Goal: Task Accomplishment & Management: Manage account settings

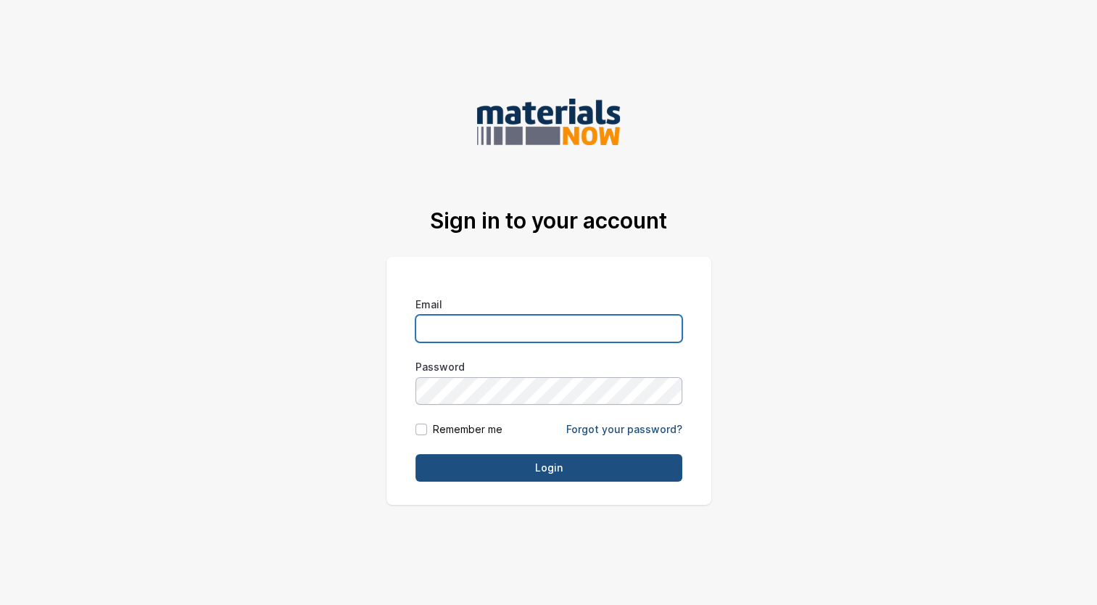
click at [484, 322] on input "Email" at bounding box center [549, 329] width 267 height 28
type input "jwright@kentcompanies.com"
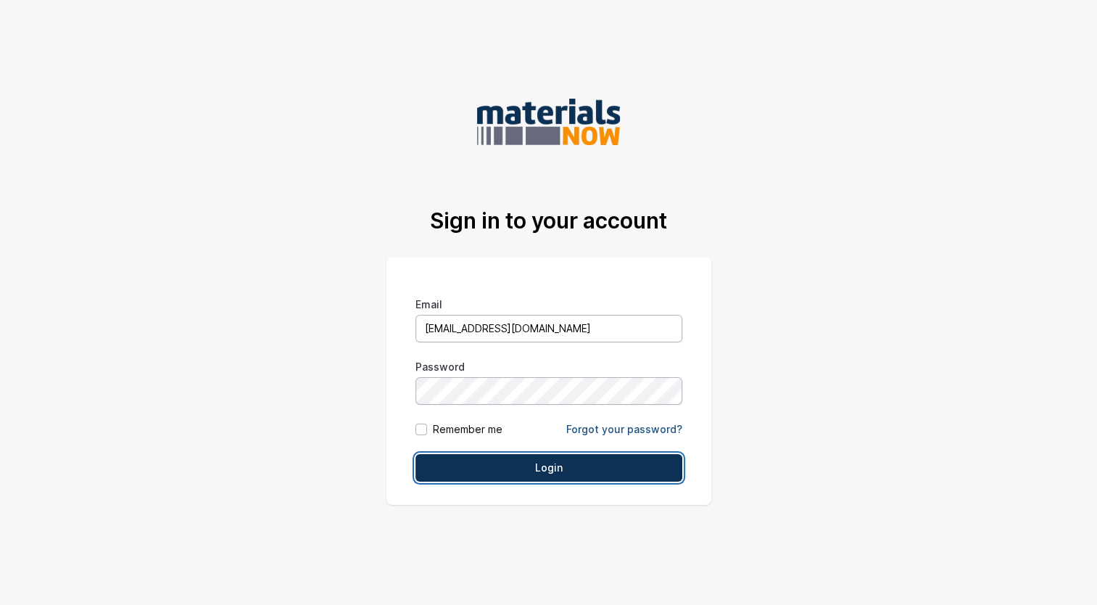
click at [606, 471] on input "Login" at bounding box center [549, 468] width 267 height 28
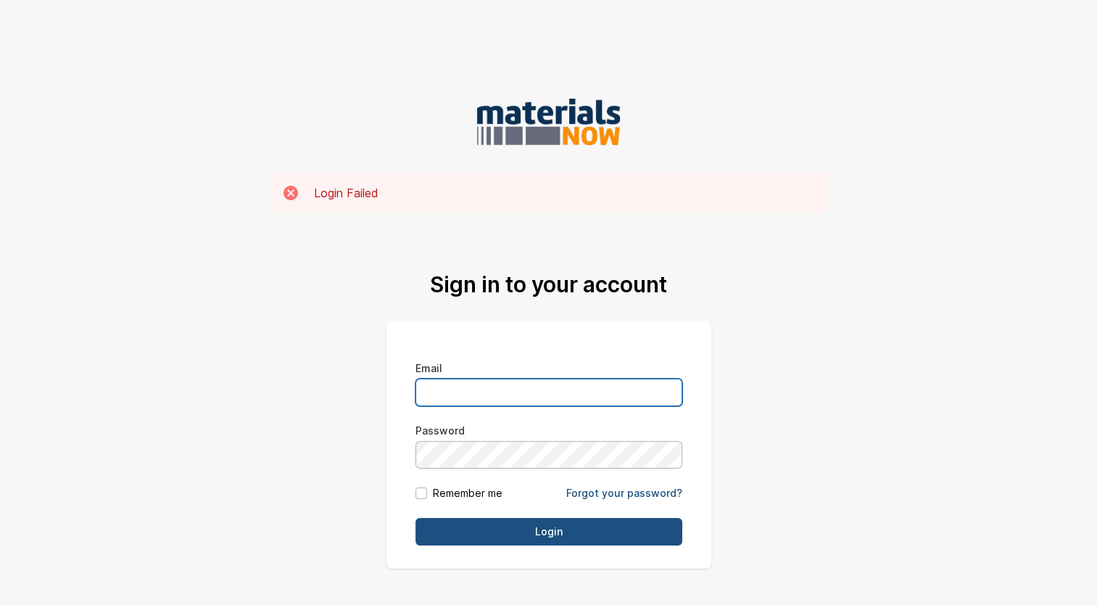
click at [574, 390] on input "Email" at bounding box center [549, 393] width 267 height 28
type input "jwright@kentcompanies.com"
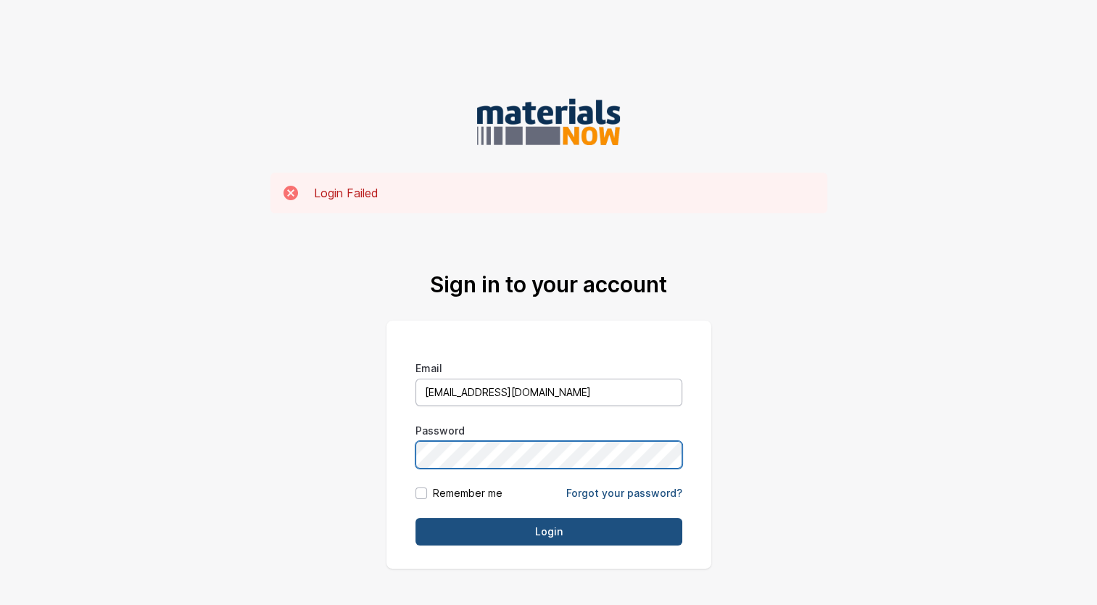
click at [416, 518] on input "Login" at bounding box center [549, 532] width 267 height 28
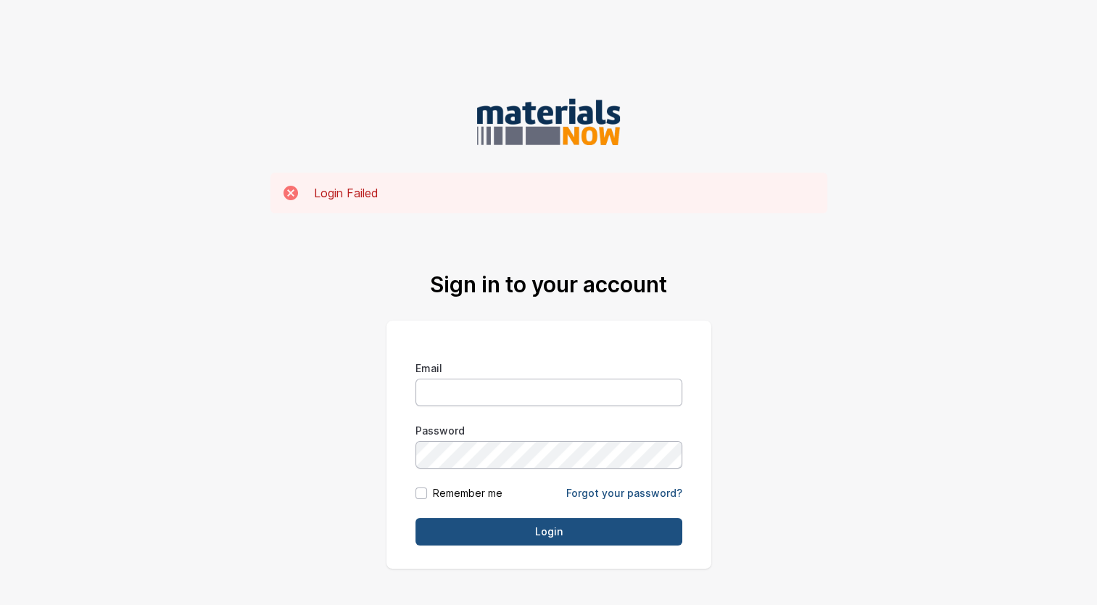
click at [1001, 175] on body "MaterialsNow Login Failed Sign in to your account Email Password Remember me Fo…" at bounding box center [548, 302] width 1097 height 605
click at [638, 488] on link "Forgot your password?" at bounding box center [624, 493] width 116 height 12
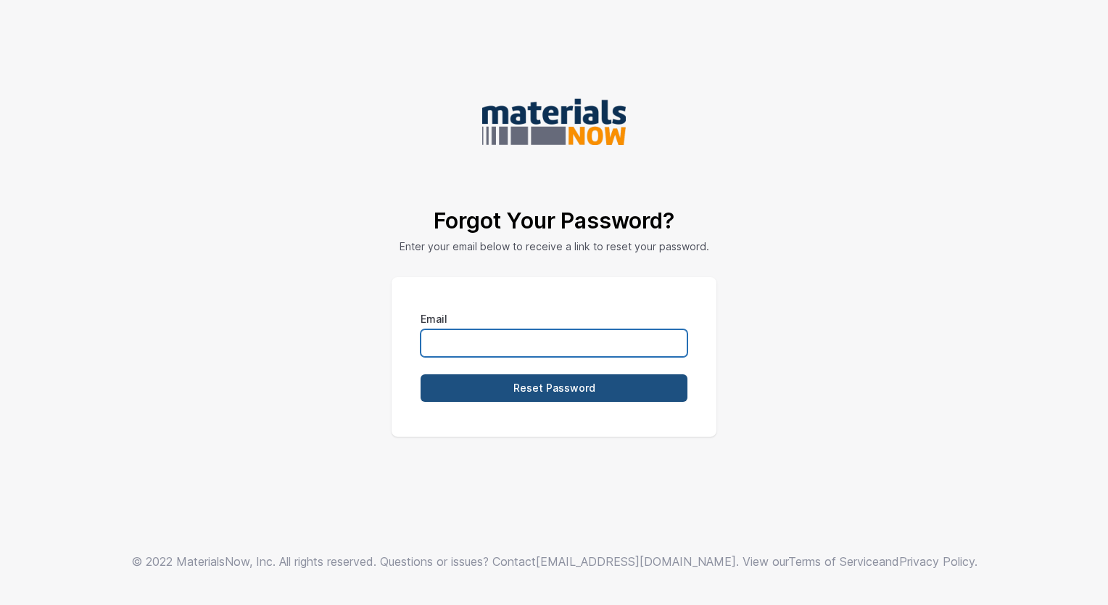
click at [569, 349] on input "Email" at bounding box center [554, 343] width 267 height 28
type input "jwright@kentcompanies.com"
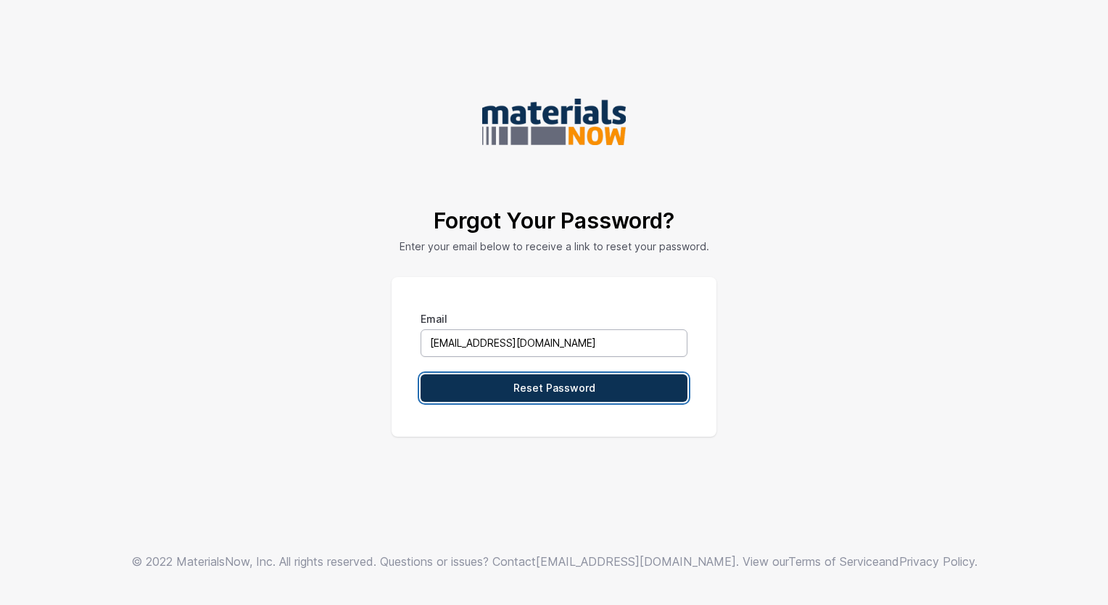
click at [545, 396] on input "Reset Password" at bounding box center [554, 388] width 267 height 28
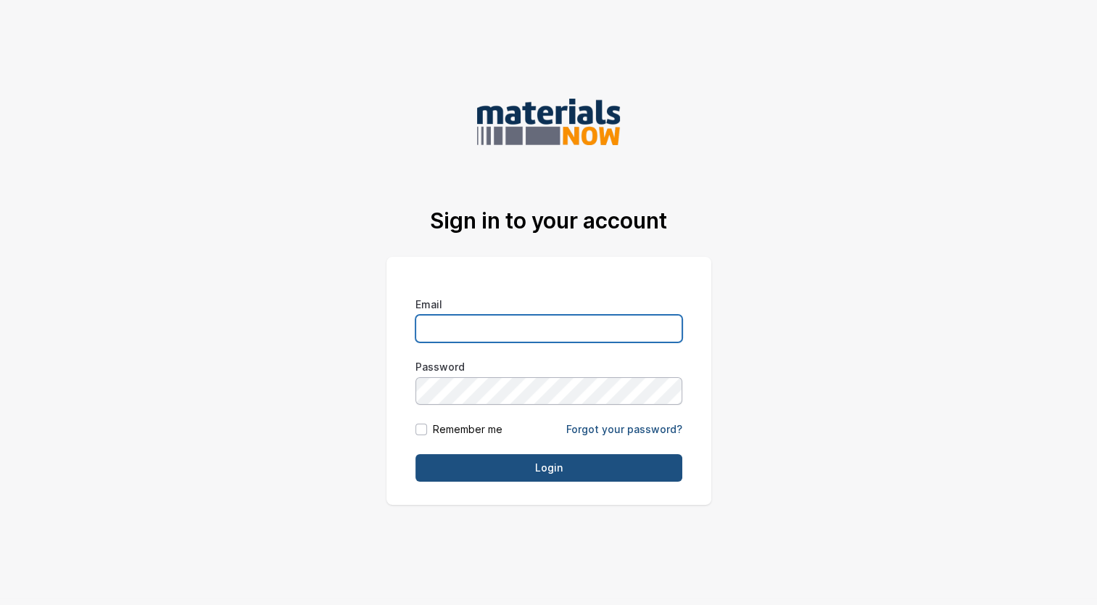
click at [467, 334] on input "Email" at bounding box center [549, 329] width 267 height 28
type input "jwright@kentcompanies.com"
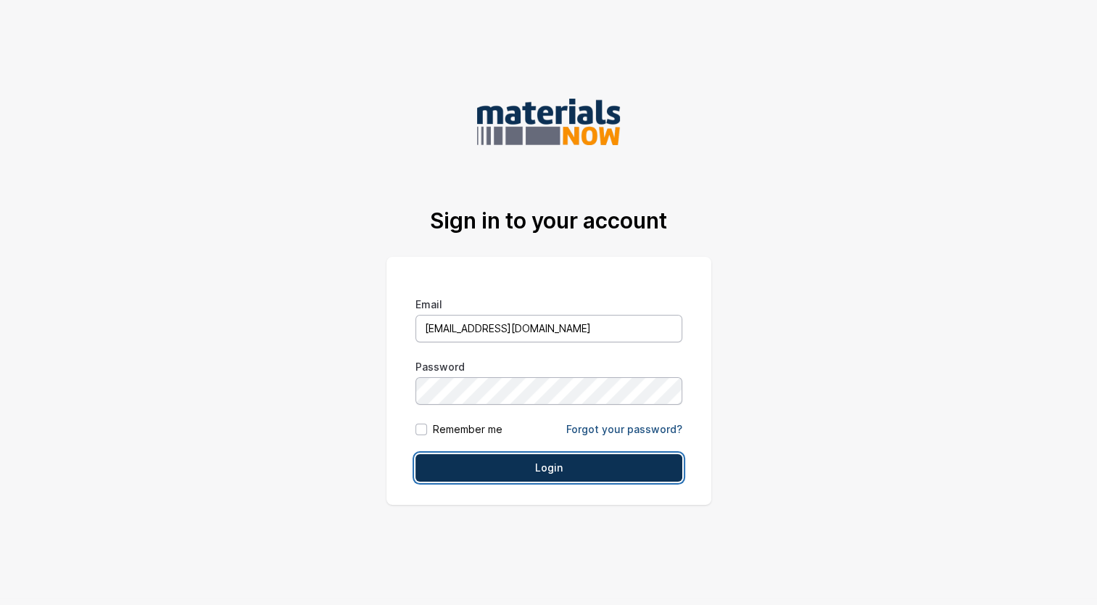
click at [587, 466] on input "Login" at bounding box center [549, 468] width 267 height 28
